Goal: Task Accomplishment & Management: Complete application form

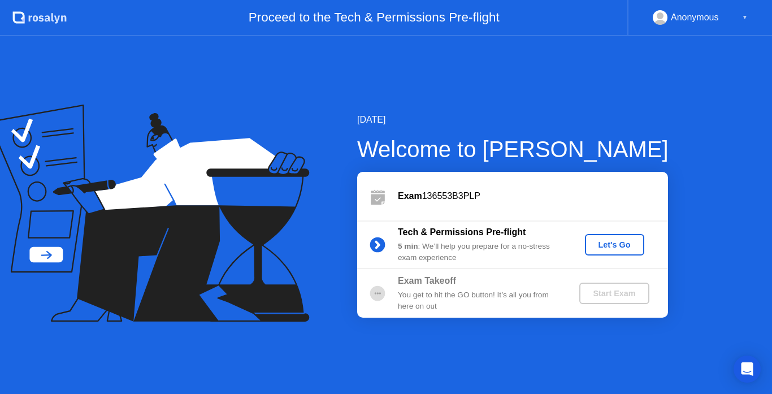
click at [615, 242] on div "Let's Go" at bounding box center [614, 244] width 50 height 9
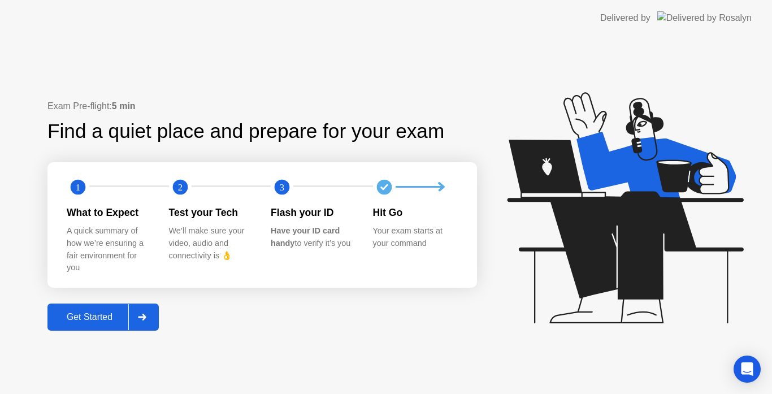
click at [106, 312] on div "Get Started" at bounding box center [89, 317] width 77 height 10
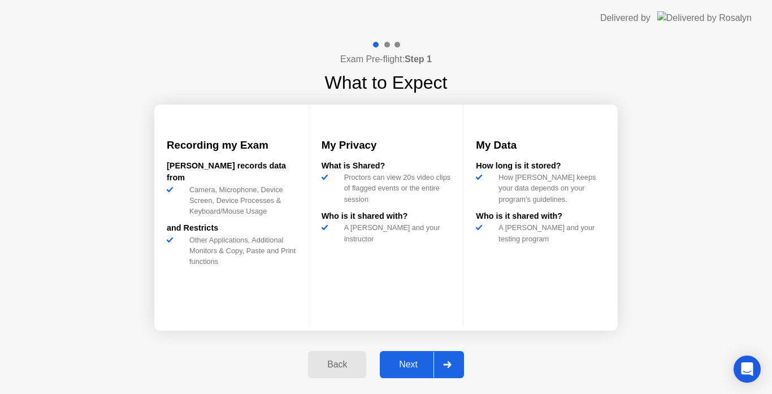
click at [426, 360] on div "Next" at bounding box center [408, 364] width 50 height 10
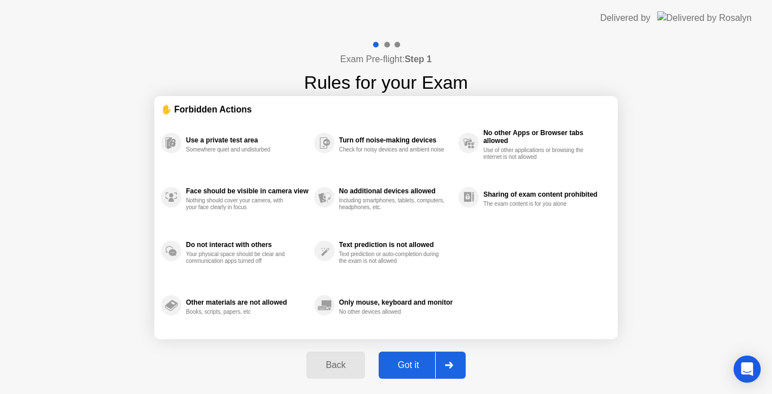
click at [426, 360] on div "Got it" at bounding box center [408, 365] width 53 height 10
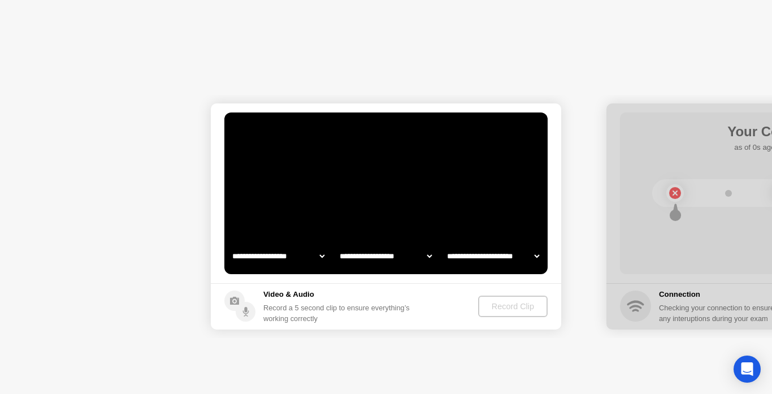
select select "**********"
select select "*******"
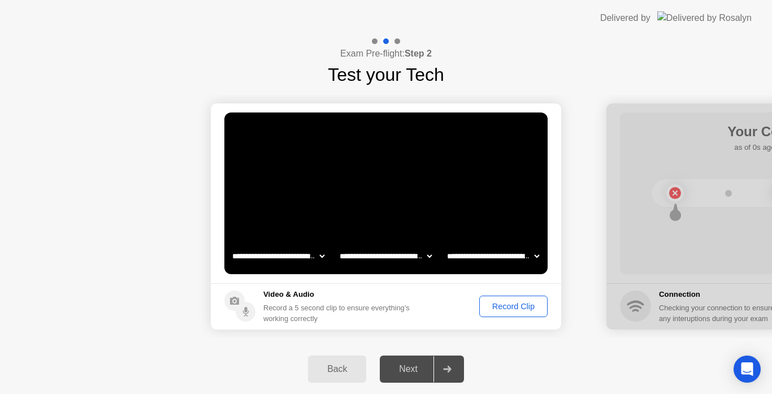
click at [411, 364] on div "Next" at bounding box center [408, 369] width 50 height 10
click at [445, 372] on icon at bounding box center [447, 369] width 8 height 7
click at [409, 369] on div "Next" at bounding box center [408, 369] width 50 height 10
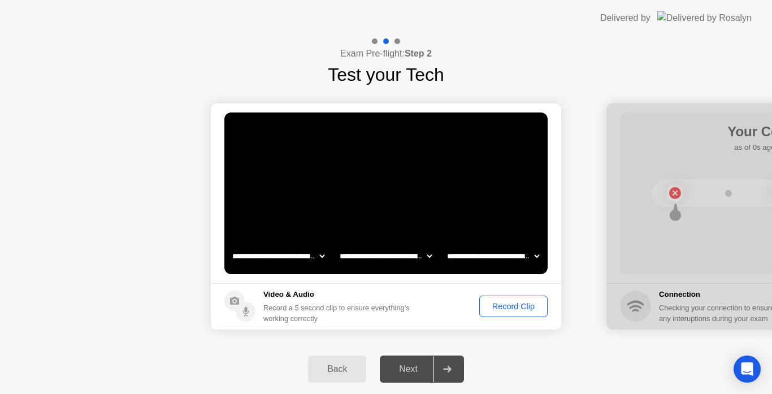
click at [403, 371] on div "Next" at bounding box center [408, 369] width 50 height 10
click at [443, 374] on div at bounding box center [446, 369] width 27 height 26
click at [514, 305] on div "Record Clip" at bounding box center [513, 306] width 60 height 9
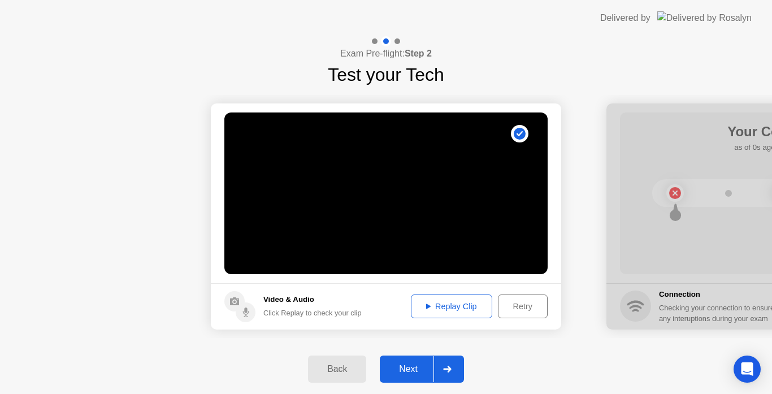
click at [417, 374] on div "Next" at bounding box center [408, 369] width 50 height 10
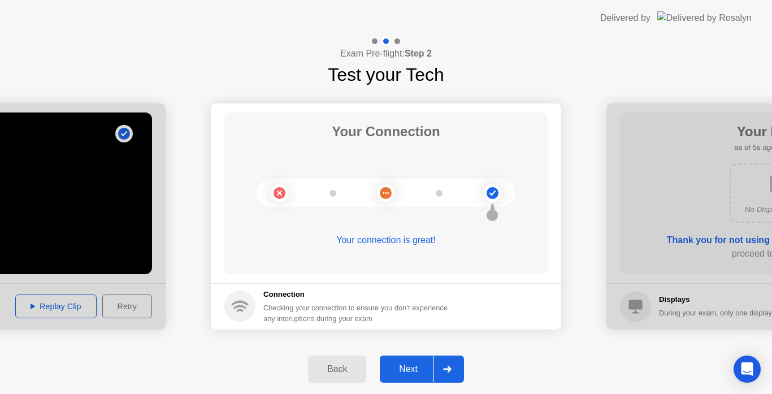
click at [417, 374] on div "Next" at bounding box center [408, 369] width 50 height 10
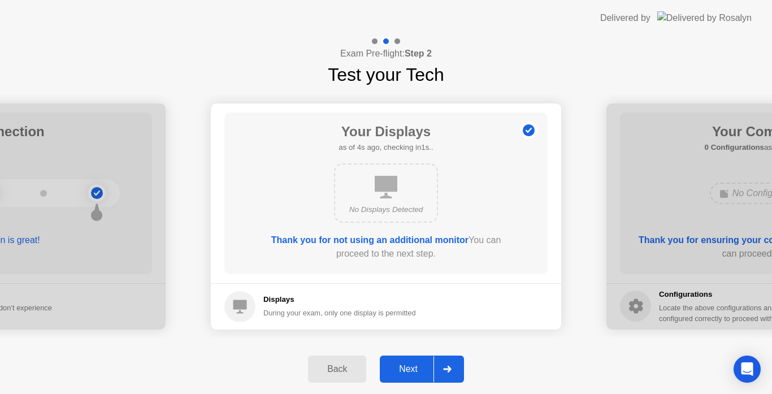
click at [417, 374] on div "Next" at bounding box center [408, 369] width 50 height 10
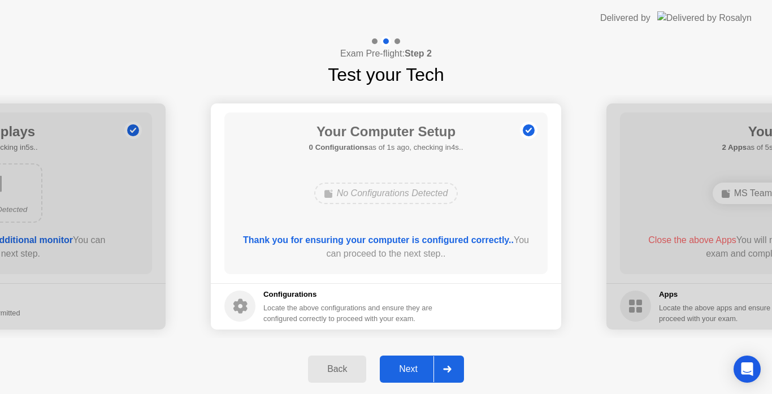
click at [417, 374] on div "Next" at bounding box center [408, 369] width 50 height 10
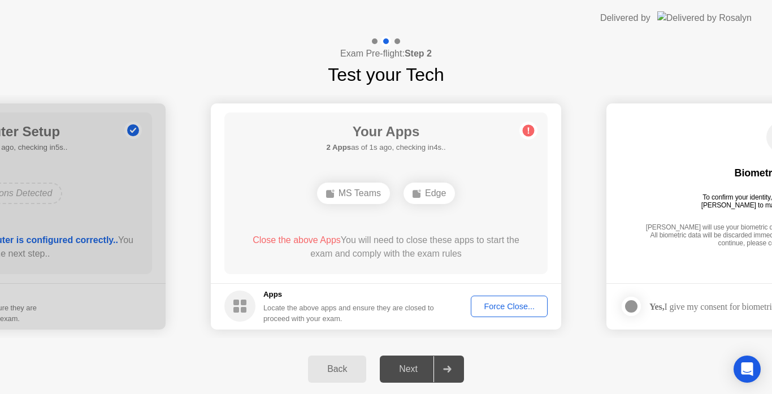
click at [503, 309] on div "Force Close..." at bounding box center [509, 306] width 69 height 9
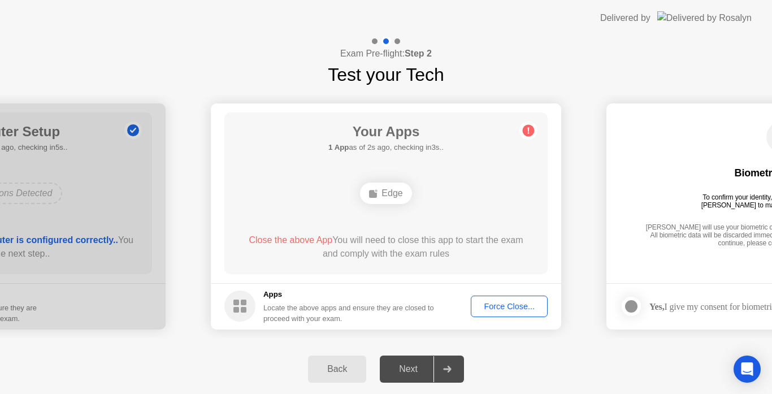
click at [309, 237] on span "Close the above App" at bounding box center [291, 240] width 84 height 10
click at [309, 239] on span "Close the above App" at bounding box center [291, 240] width 84 height 10
click at [526, 129] on circle at bounding box center [529, 130] width 12 height 12
click at [501, 299] on button "Force Close..." at bounding box center [509, 306] width 77 height 21
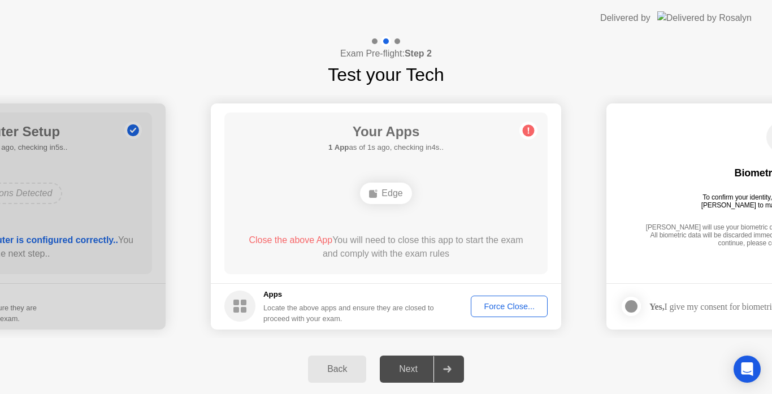
click at [392, 195] on div "Edge" at bounding box center [385, 193] width 51 height 21
click at [384, 193] on div "Edge" at bounding box center [385, 193] width 51 height 21
drag, startPoint x: 384, startPoint y: 193, endPoint x: 396, endPoint y: 40, distance: 153.1
click at [396, 40] on div "**********" at bounding box center [386, 215] width 772 height 358
click at [396, 40] on div at bounding box center [397, 41] width 6 height 6
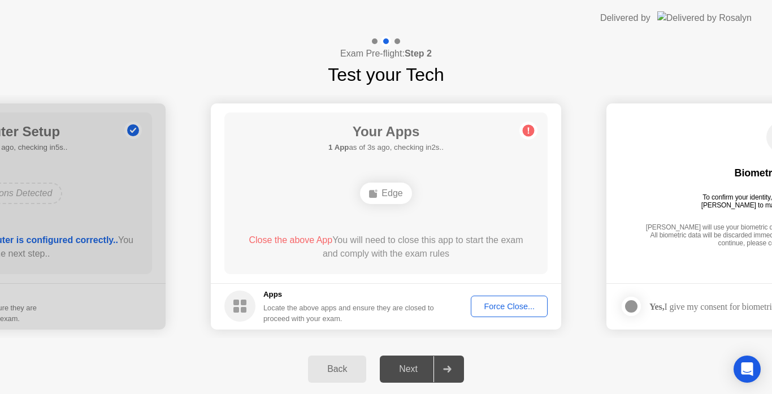
click at [389, 300] on h5 "Apps" at bounding box center [348, 294] width 171 height 11
click at [428, 366] on div "Next" at bounding box center [408, 369] width 50 height 10
click at [443, 368] on div at bounding box center [446, 369] width 27 height 26
click at [526, 129] on circle at bounding box center [529, 130] width 12 height 12
click at [353, 305] on div "Locate the above apps and ensure they are closed to proceed with your exam." at bounding box center [348, 312] width 171 height 21
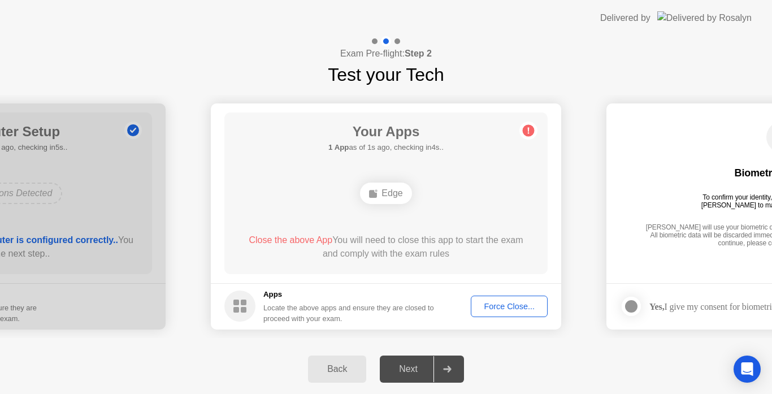
click at [353, 305] on div "Locate the above apps and ensure they are closed to proceed with your exam." at bounding box center [348, 312] width 171 height 21
click at [244, 305] on rect at bounding box center [244, 303] width 6 height 6
click at [420, 371] on div "Next" at bounding box center [408, 369] width 50 height 10
click at [506, 302] on div "Force Close..." at bounding box center [509, 306] width 69 height 9
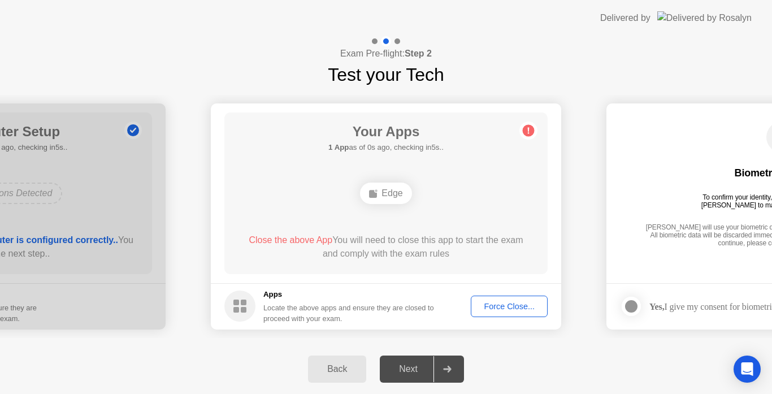
click at [399, 193] on div "Edge" at bounding box center [385, 193] width 51 height 21
click at [394, 190] on div "Edge" at bounding box center [385, 193] width 51 height 21
click at [285, 304] on div "Locate the above apps and ensure they are closed to proceed with your exam." at bounding box center [348, 312] width 171 height 21
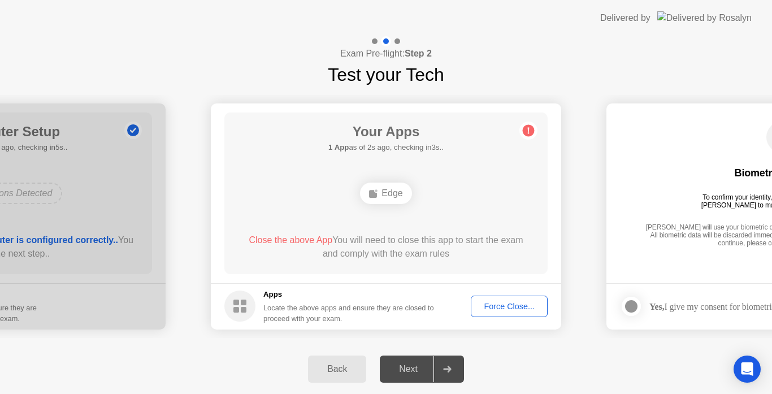
click at [237, 302] on rect at bounding box center [236, 303] width 6 height 6
click at [533, 124] on icon at bounding box center [528, 131] width 18 height 18
click at [399, 46] on div at bounding box center [386, 41] width 33 height 10
click at [450, 367] on icon at bounding box center [447, 369] width 8 height 7
click at [417, 368] on div "Next" at bounding box center [408, 369] width 50 height 10
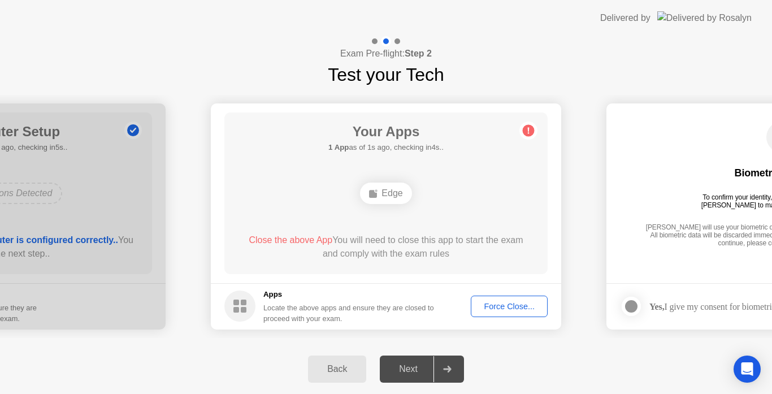
click at [335, 367] on div "Back" at bounding box center [336, 369] width 51 height 10
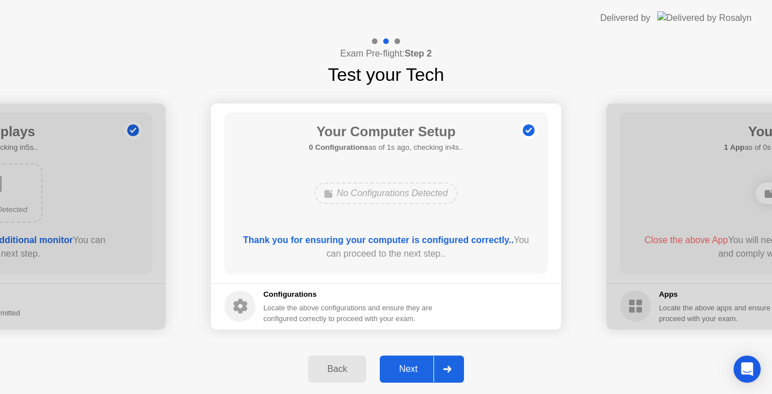
click at [445, 366] on icon at bounding box center [447, 369] width 8 height 7
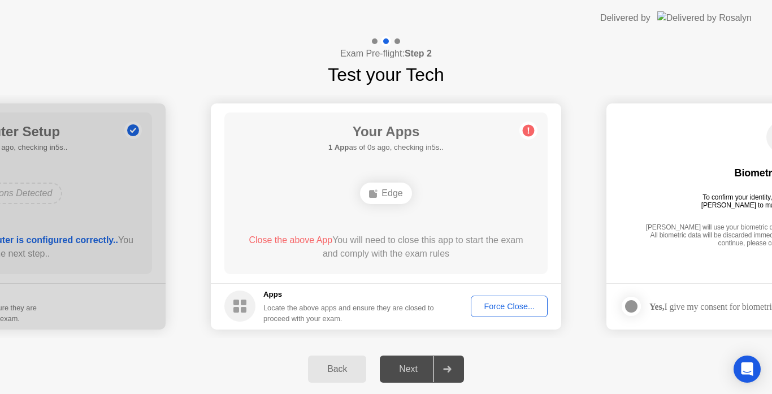
click at [445, 366] on icon at bounding box center [447, 369] width 8 height 7
click at [384, 194] on div "Edge" at bounding box center [385, 193] width 51 height 21
click at [367, 189] on div "Edge" at bounding box center [385, 193] width 51 height 21
click at [382, 178] on div "Edge" at bounding box center [386, 193] width 259 height 31
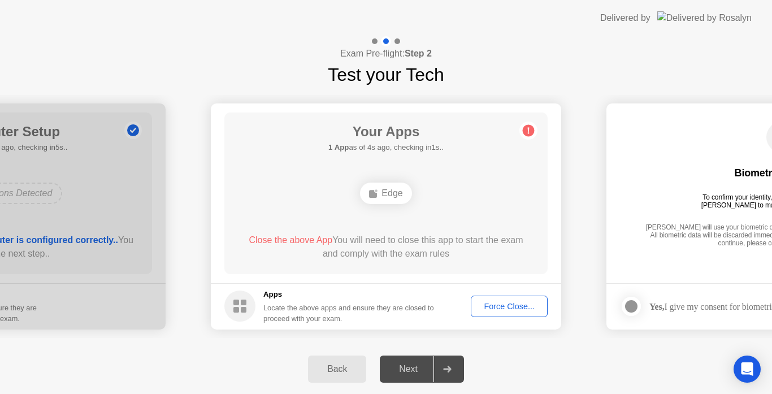
click at [305, 314] on div "Locate the above apps and ensure they are closed to proceed with your exam." at bounding box center [348, 312] width 171 height 21
drag, startPoint x: 588, startPoint y: 265, endPoint x: 527, endPoint y: 132, distance: 146.4
click at [525, 135] on circle at bounding box center [529, 130] width 12 height 12
click at [528, 129] on icon at bounding box center [529, 130] width 2 height 6
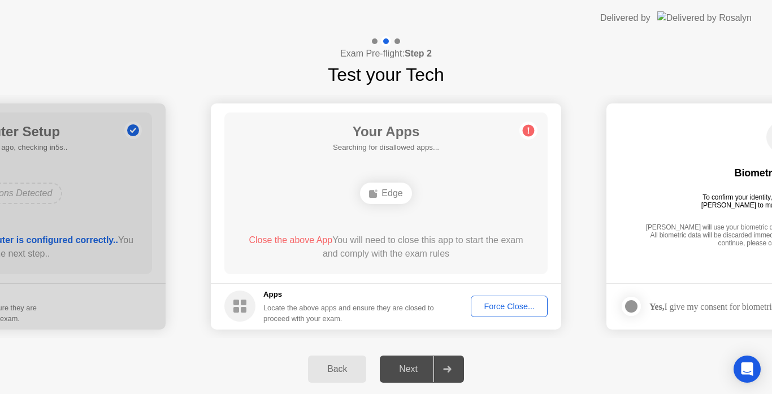
click at [528, 129] on icon at bounding box center [529, 130] width 2 height 6
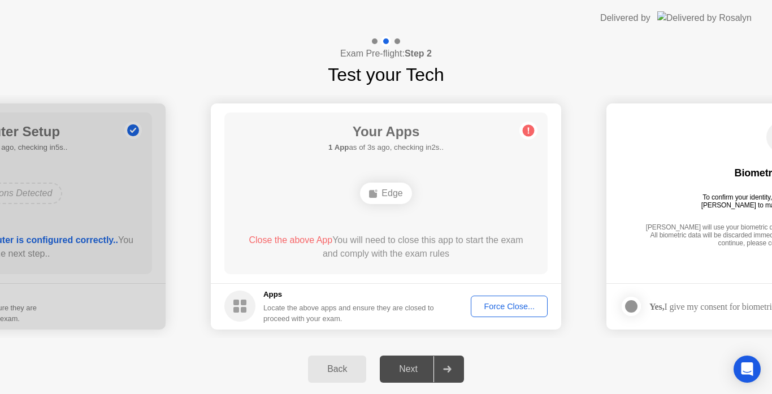
click at [370, 200] on div "Edge" at bounding box center [385, 193] width 51 height 21
click at [373, 192] on rect at bounding box center [373, 194] width 8 height 8
click at [392, 187] on div "Edge" at bounding box center [385, 193] width 51 height 21
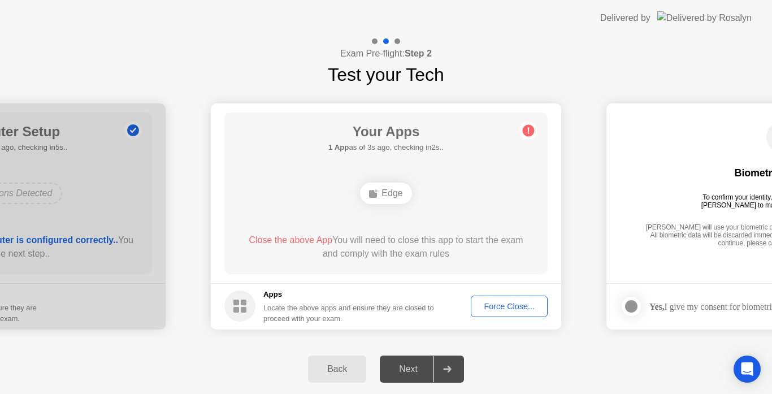
click at [376, 305] on div "Locate the above apps and ensure they are closed to proceed with your exam." at bounding box center [348, 312] width 171 height 21
click at [239, 307] on circle at bounding box center [239, 305] width 31 height 31
click at [276, 242] on span "Close the above App" at bounding box center [291, 240] width 84 height 10
click at [275, 244] on span "Close the above App" at bounding box center [291, 240] width 84 height 10
click at [440, 365] on div at bounding box center [446, 369] width 27 height 26
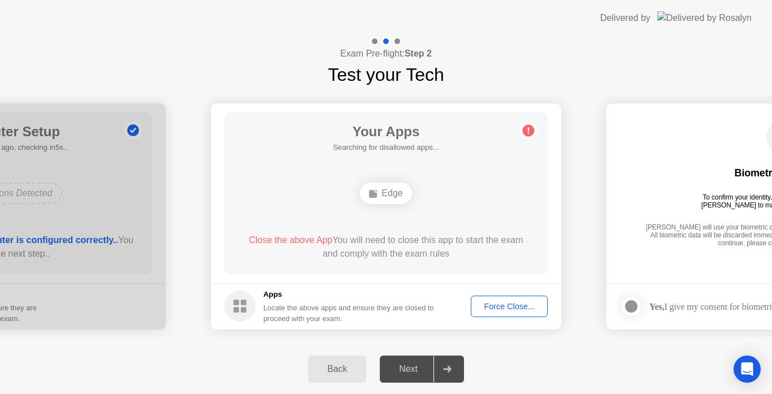
click at [494, 307] on div "Force Close..." at bounding box center [509, 306] width 69 height 9
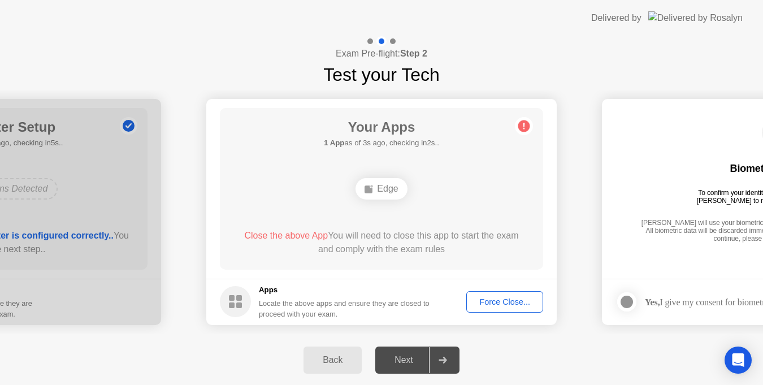
click at [644, 227] on div "[PERSON_NAME] will use your biometric data to compare the faces on the provided…" at bounding box center [777, 231] width 278 height 25
drag, startPoint x: 623, startPoint y: 255, endPoint x: 532, endPoint y: 245, distance: 92.1
click at [389, 187] on div "Edge" at bounding box center [380, 188] width 51 height 21
click at [365, 187] on rect at bounding box center [369, 189] width 8 height 8
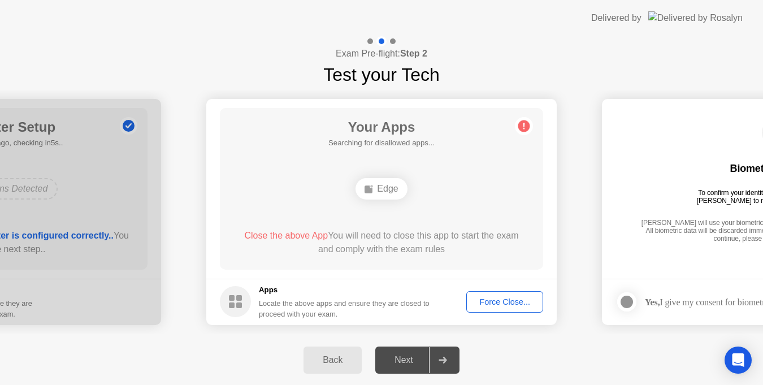
click at [370, 189] on rect at bounding box center [369, 189] width 8 height 8
drag, startPoint x: 370, startPoint y: 189, endPoint x: 444, endPoint y: 358, distance: 184.0
click at [444, 358] on div "**********" at bounding box center [381, 210] width 763 height 349
click at [444, 358] on icon at bounding box center [443, 360] width 8 height 7
click at [419, 359] on div "Next" at bounding box center [404, 360] width 50 height 10
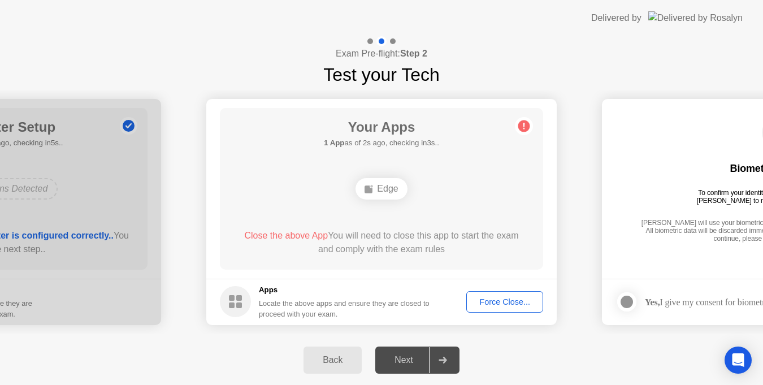
click at [530, 123] on icon at bounding box center [524, 126] width 18 height 18
click at [373, 187] on ellipse at bounding box center [371, 185] width 3 height 3
click at [726, 16] on img at bounding box center [695, 17] width 94 height 13
click at [641, 21] on div "Delivered by" at bounding box center [616, 18] width 50 height 14
click at [687, 18] on img at bounding box center [695, 17] width 94 height 13
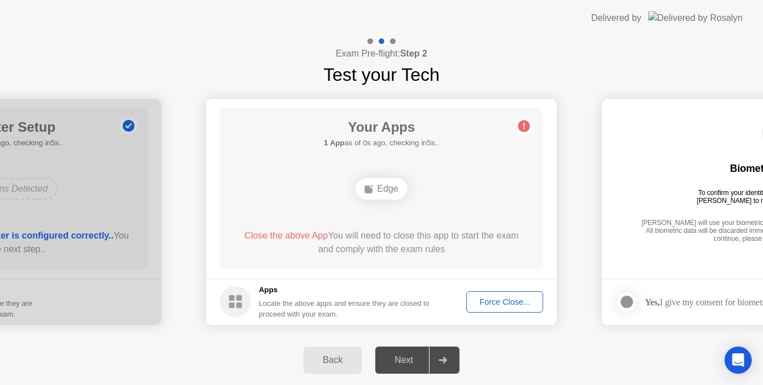
click at [482, 298] on div "Force Close..." at bounding box center [504, 301] width 69 height 9
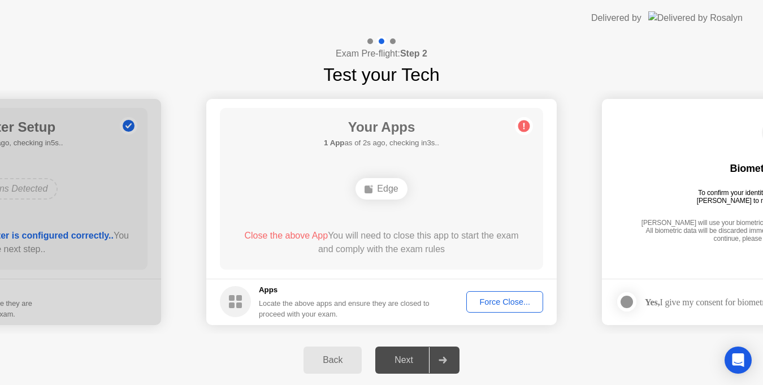
click at [504, 299] on div "Force Close..." at bounding box center [504, 301] width 69 height 9
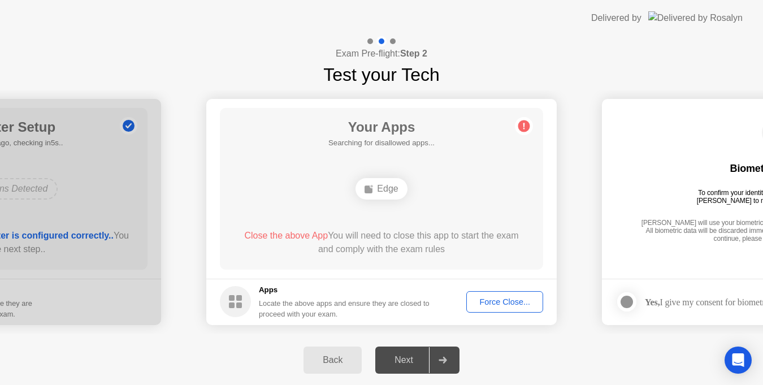
click at [493, 301] on div "Force Close..." at bounding box center [504, 301] width 69 height 9
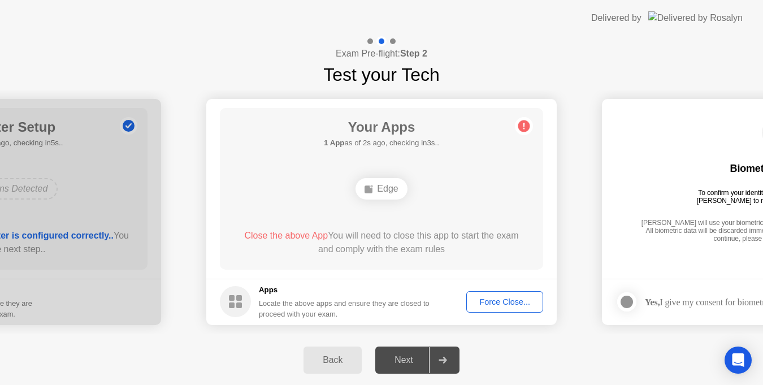
click at [379, 188] on div "Edge" at bounding box center [380, 188] width 51 height 21
click at [376, 191] on div "Edge" at bounding box center [380, 188] width 51 height 21
click at [374, 193] on div "Edge" at bounding box center [380, 188] width 51 height 21
click at [374, 193] on icon at bounding box center [369, 188] width 9 height 9
click at [372, 193] on rect at bounding box center [369, 189] width 8 height 8
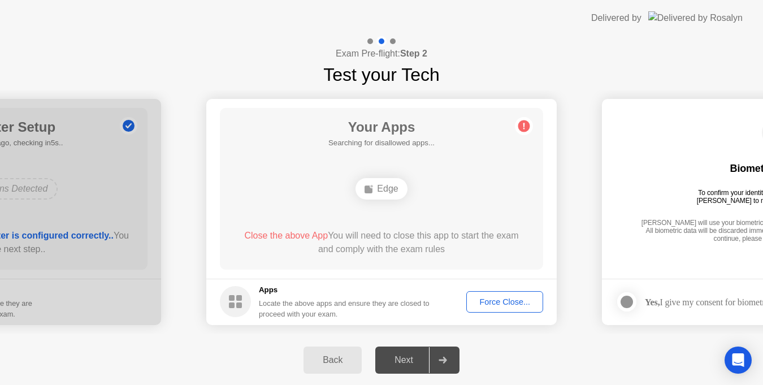
click at [367, 199] on div "Edge" at bounding box center [380, 188] width 51 height 21
click at [378, 192] on div "Edge" at bounding box center [380, 188] width 51 height 21
click at [317, 355] on div "Back" at bounding box center [332, 360] width 51 height 10
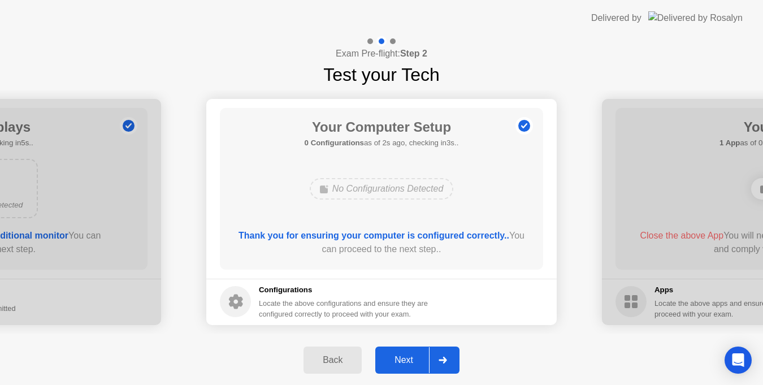
click at [443, 358] on icon at bounding box center [443, 360] width 8 height 7
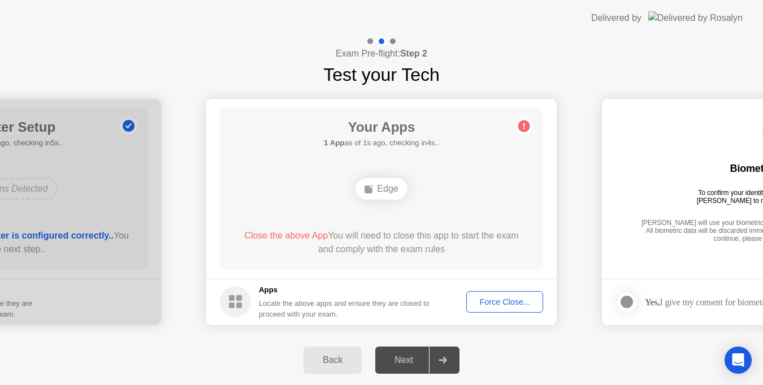
click at [491, 301] on div "Force Close..." at bounding box center [504, 301] width 69 height 9
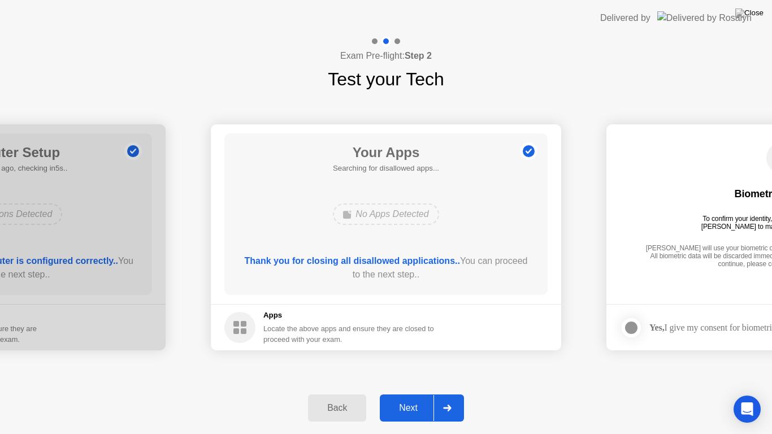
click at [449, 393] on icon at bounding box center [447, 408] width 8 height 7
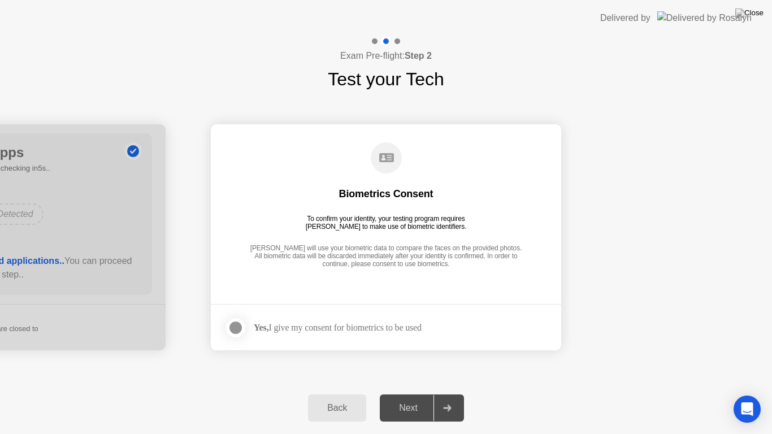
click at [235, 328] on div at bounding box center [236, 328] width 14 height 14
click at [448, 393] on icon at bounding box center [447, 408] width 8 height 7
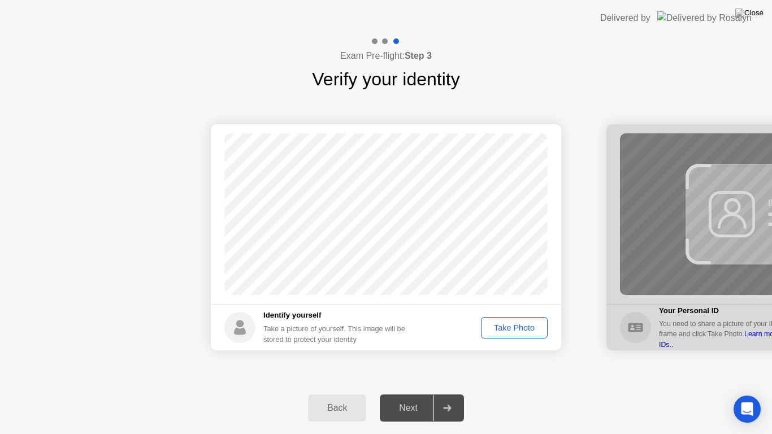
click at [516, 324] on div "Take Photo" at bounding box center [514, 327] width 59 height 9
click at [440, 393] on div at bounding box center [446, 408] width 27 height 26
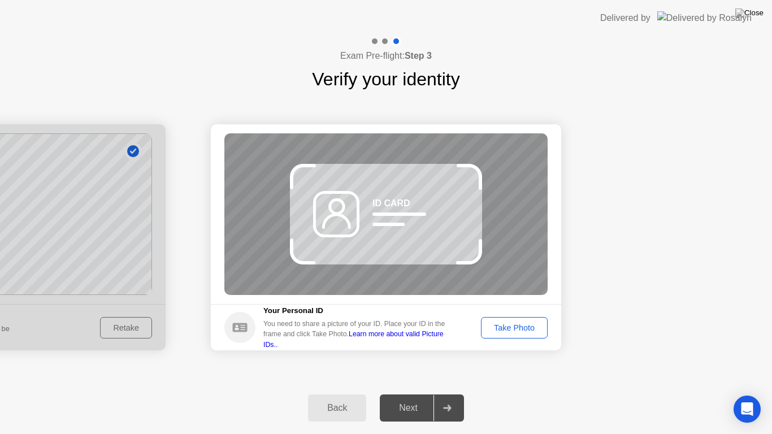
click at [498, 329] on div "Take Photo" at bounding box center [514, 327] width 59 height 9
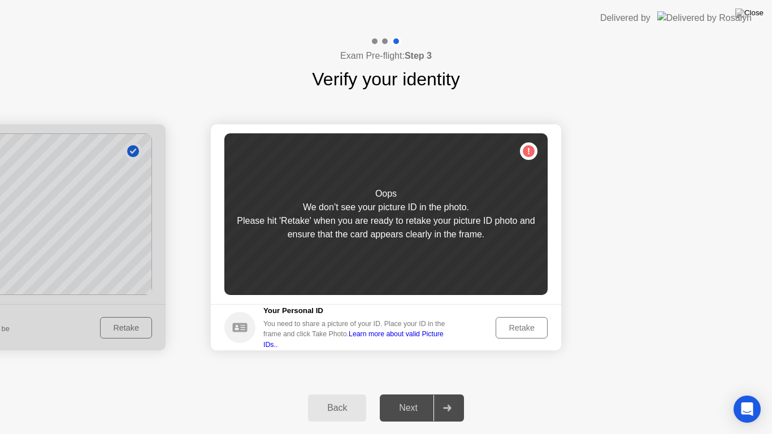
click at [498, 329] on button "Retake" at bounding box center [522, 327] width 52 height 21
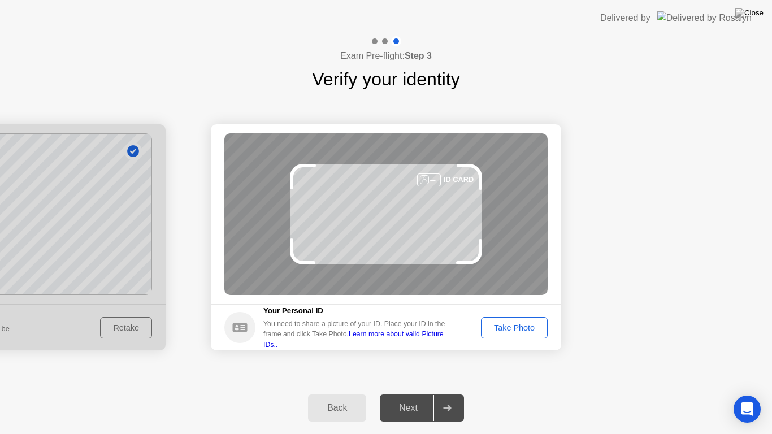
click at [498, 329] on div "Take Photo" at bounding box center [514, 327] width 59 height 9
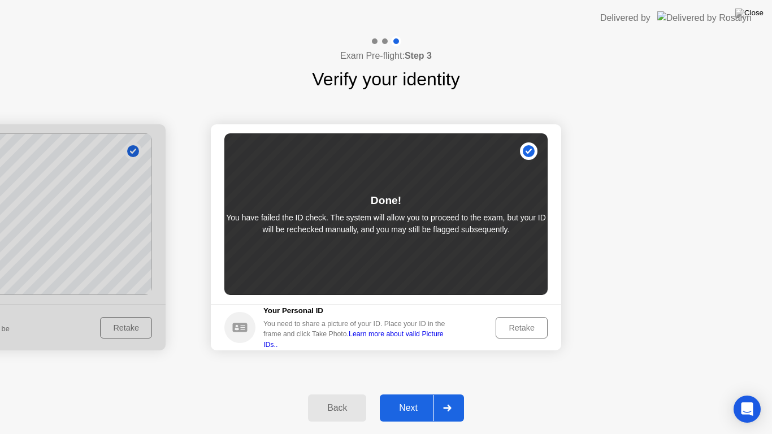
click at [500, 329] on div "Retake" at bounding box center [522, 327] width 44 height 9
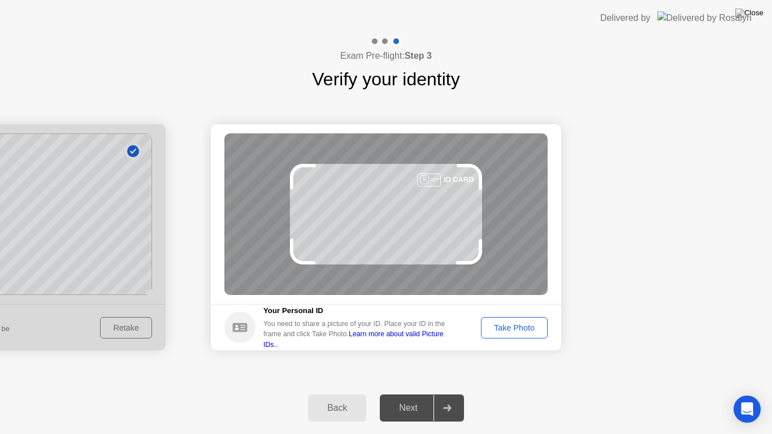
click at [500, 329] on div "Take Photo" at bounding box center [514, 327] width 59 height 9
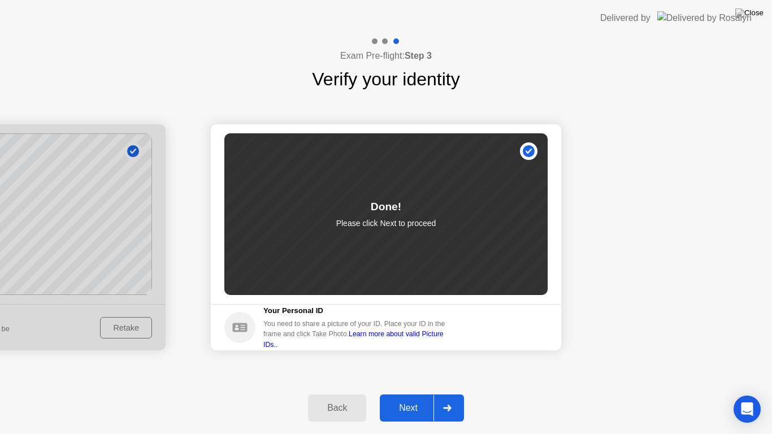
click at [442, 393] on div at bounding box center [446, 408] width 27 height 26
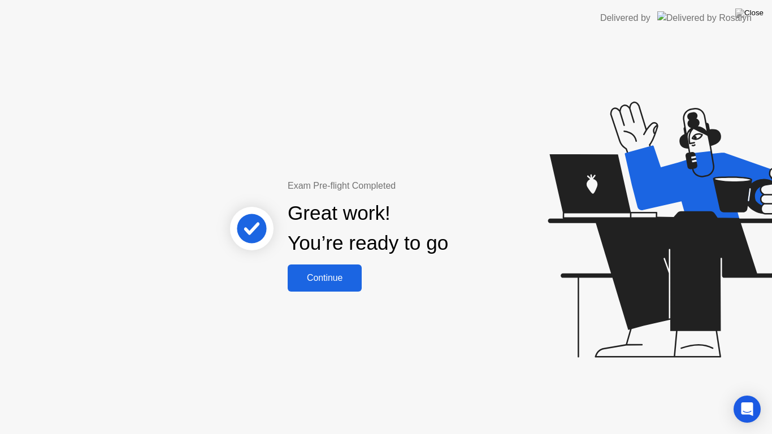
click at [341, 270] on button "Continue" at bounding box center [325, 278] width 74 height 27
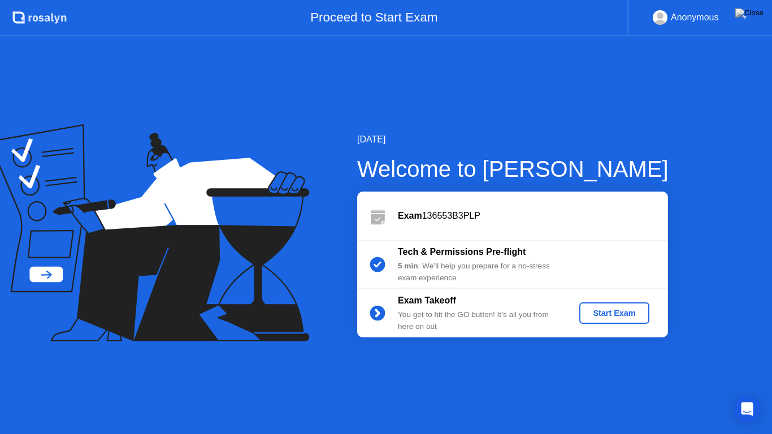
click at [604, 309] on div "Start Exam" at bounding box center [614, 313] width 60 height 9
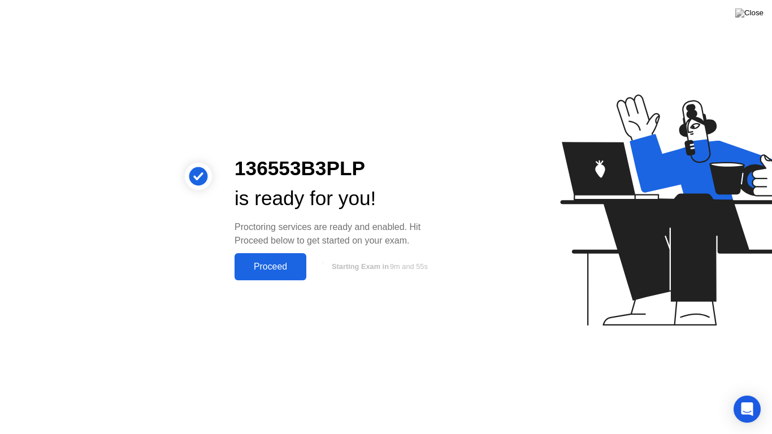
click at [270, 264] on div "Proceed" at bounding box center [270, 267] width 65 height 10
